Goal: Information Seeking & Learning: Learn about a topic

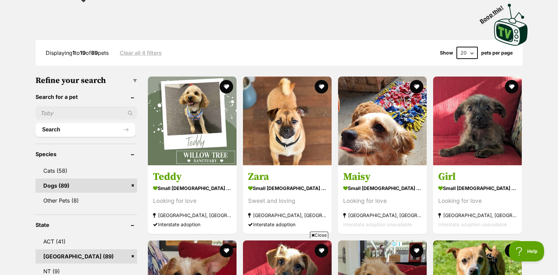
scroll to position [147, 0]
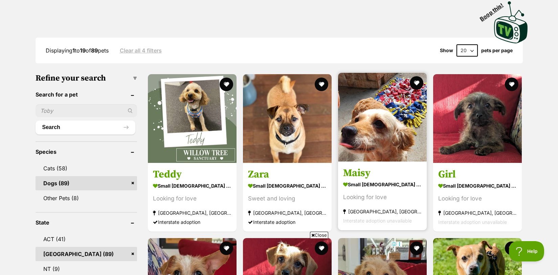
click at [358, 166] on h3 "Maisy" at bounding box center [382, 172] width 78 height 13
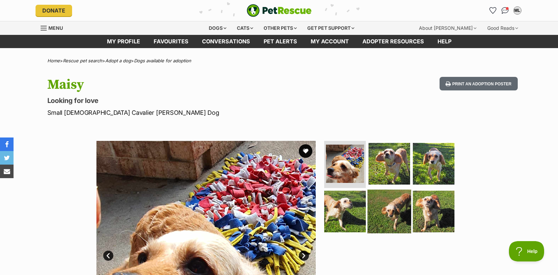
click at [392, 208] on img at bounding box center [389, 211] width 44 height 44
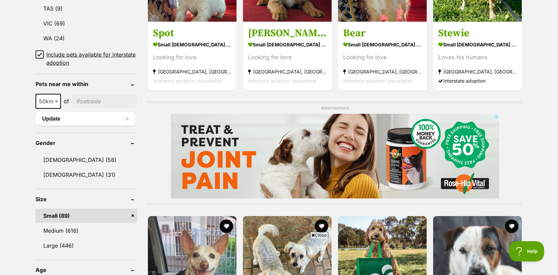
scroll to position [457, 0]
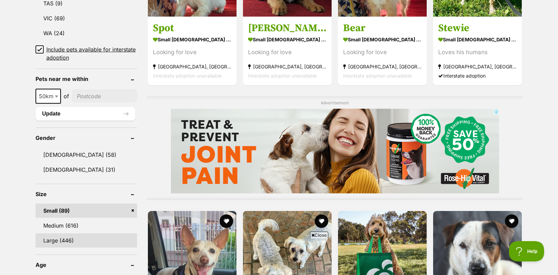
click at [53, 239] on link "Large (446)" at bounding box center [86, 240] width 101 height 14
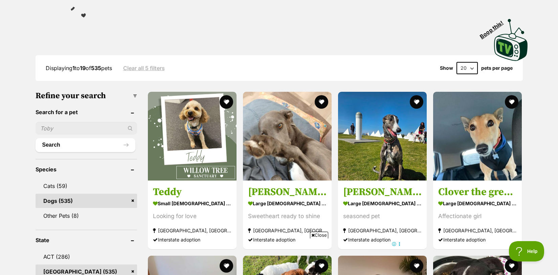
scroll to position [136, 0]
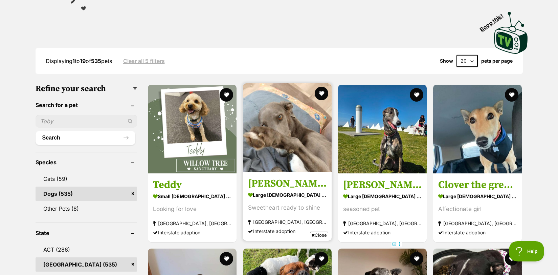
click at [285, 143] on img at bounding box center [287, 127] width 89 height 89
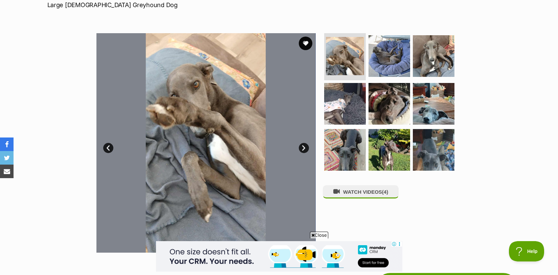
scroll to position [108, 0]
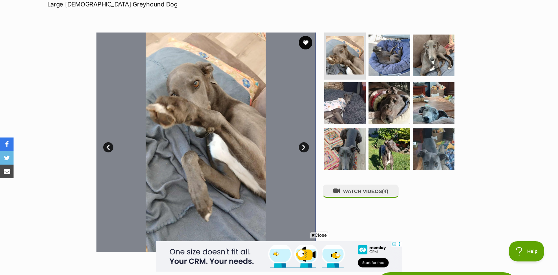
click at [300, 147] on link "Next" at bounding box center [304, 147] width 10 height 10
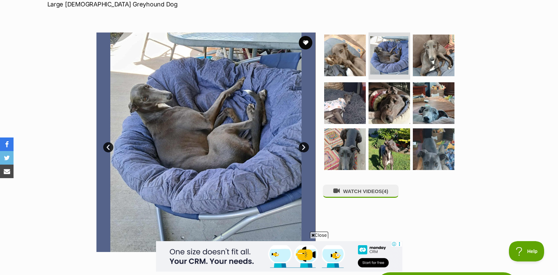
click at [300, 147] on link "Next" at bounding box center [304, 147] width 10 height 10
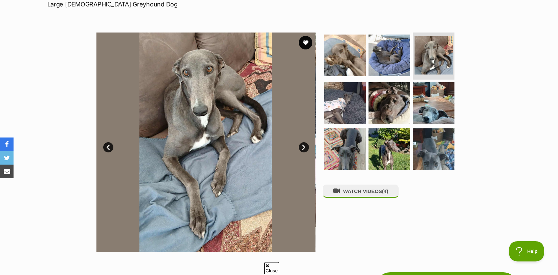
click at [300, 147] on link "Next" at bounding box center [304, 147] width 10 height 10
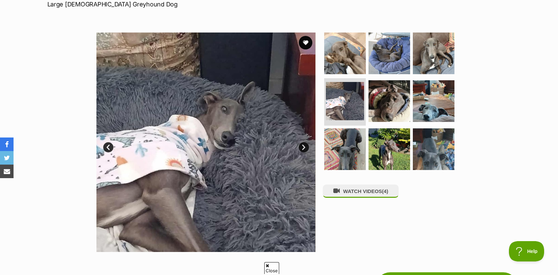
scroll to position [0, 0]
click at [300, 147] on link "Next" at bounding box center [304, 147] width 10 height 10
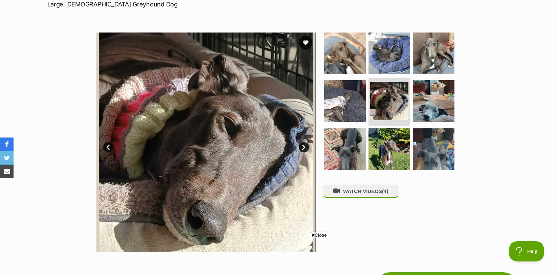
click at [301, 146] on link "Next" at bounding box center [304, 147] width 10 height 10
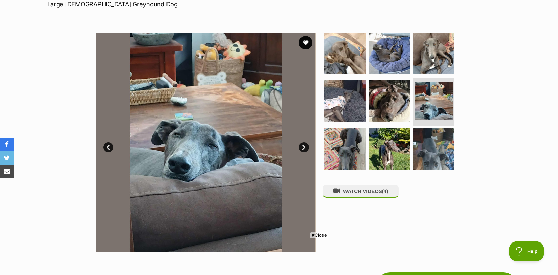
click at [302, 146] on link "Next" at bounding box center [304, 147] width 10 height 10
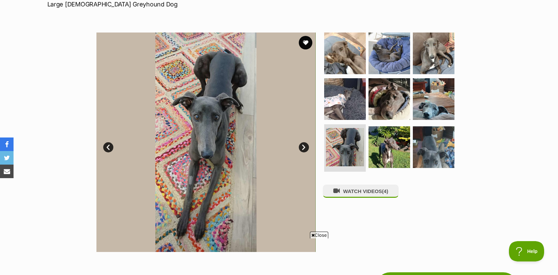
click at [302, 146] on link "Next" at bounding box center [304, 147] width 10 height 10
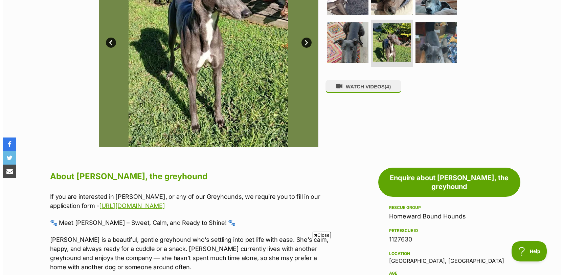
scroll to position [211, 0]
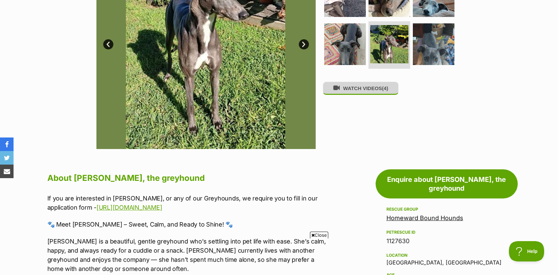
click at [362, 91] on button "WATCH VIDEOS (4)" at bounding box center [361, 88] width 76 height 13
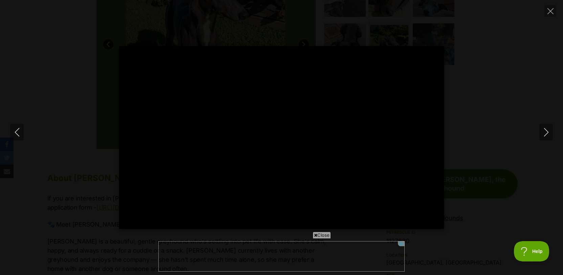
scroll to position [0, 0]
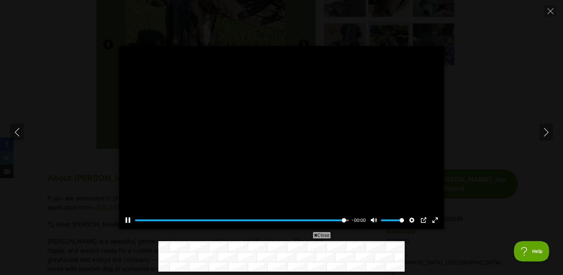
type input "100"
click at [548, 129] on icon "Next" at bounding box center [546, 132] width 8 height 8
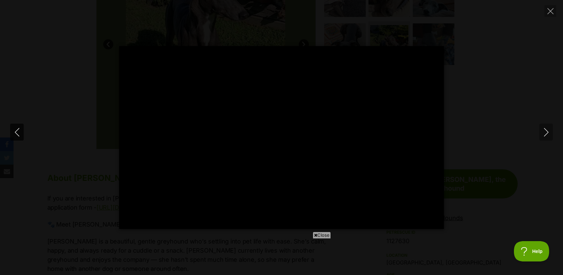
click at [13, 135] on icon "Previous" at bounding box center [17, 132] width 8 height 8
type input "79.92"
click at [13, 135] on icon "Previous" at bounding box center [17, 132] width 8 height 8
type input "3.3"
type input "4.84"
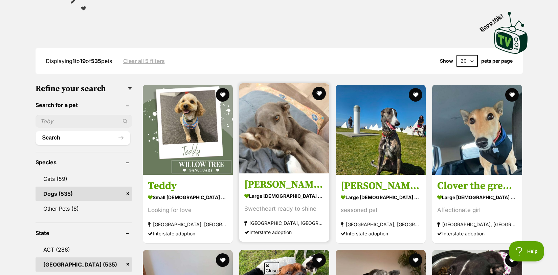
click at [267, 122] on img at bounding box center [284, 128] width 90 height 90
